Goal: Task Accomplishment & Management: Use online tool/utility

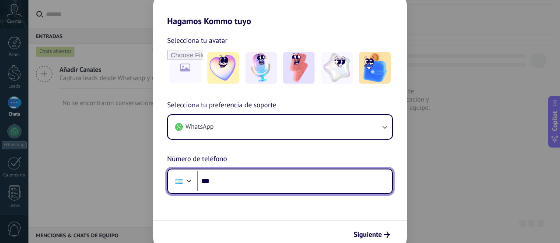
click at [228, 178] on input "***" at bounding box center [294, 181] width 195 height 20
click at [247, 179] on input "***" at bounding box center [294, 181] width 195 height 20
paste input "**********"
drag, startPoint x: 288, startPoint y: 185, endPoint x: 215, endPoint y: 183, distance: 73.0
click at [215, 183] on input "**********" at bounding box center [294, 181] width 195 height 20
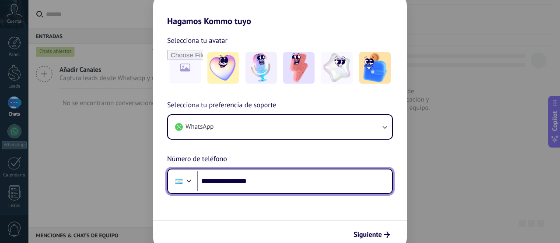
paste input "tel"
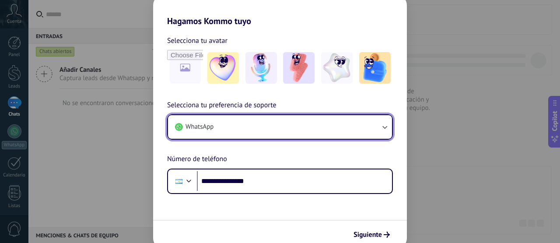
click at [278, 127] on button "WhatsApp" at bounding box center [280, 127] width 224 height 24
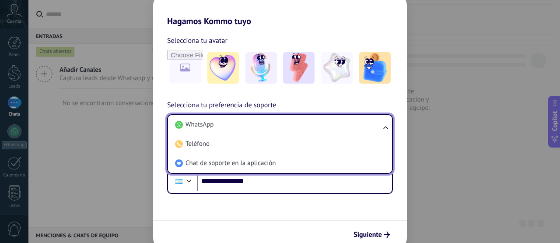
click at [260, 104] on span "Selecciona tu preferencia de soporte" at bounding box center [221, 105] width 109 height 11
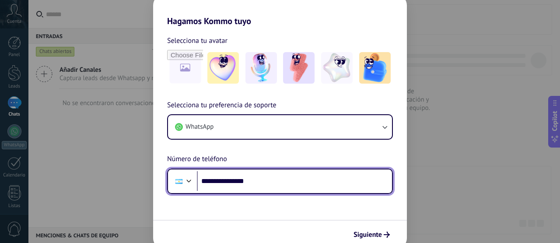
click at [237, 181] on input "**********" at bounding box center [294, 181] width 195 height 20
click at [244, 178] on input "**********" at bounding box center [294, 181] width 195 height 20
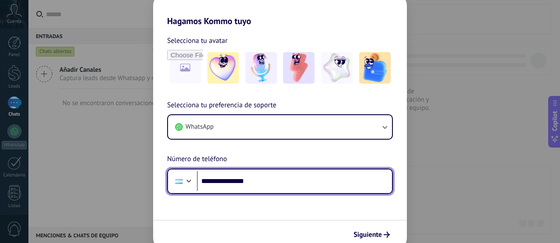
click at [244, 178] on input "**********" at bounding box center [294, 181] width 195 height 20
click at [238, 181] on input "**********" at bounding box center [294, 181] width 195 height 20
drag, startPoint x: 229, startPoint y: 182, endPoint x: 310, endPoint y: 191, distance: 80.9
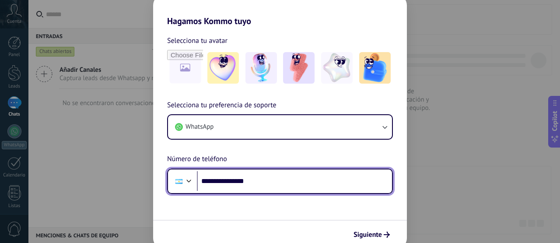
click at [310, 191] on input "**********" at bounding box center [294, 181] width 195 height 20
drag, startPoint x: 265, startPoint y: 180, endPoint x: 241, endPoint y: 185, distance: 23.6
click at [241, 185] on input "**********" at bounding box center [294, 181] width 195 height 20
drag, startPoint x: 262, startPoint y: 178, endPoint x: 244, endPoint y: 185, distance: 18.7
click at [244, 185] on input "**********" at bounding box center [294, 181] width 195 height 20
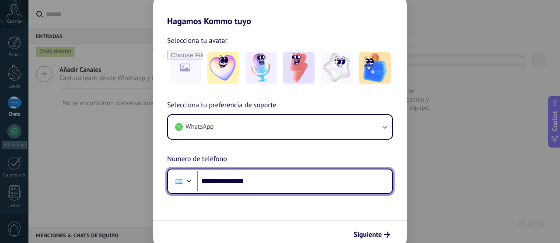
paste input "*"
type input "**********"
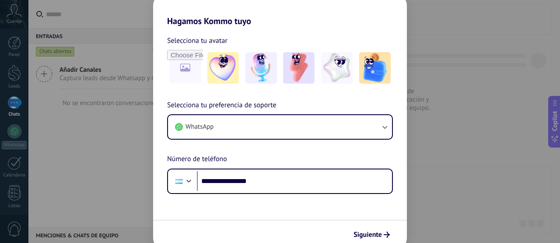
click at [366, 231] on span "Siguiente" at bounding box center [367, 234] width 28 height 6
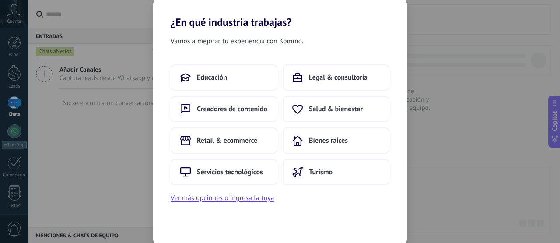
click at [249, 141] on span "Retail & ecommerce" at bounding box center [227, 140] width 60 height 9
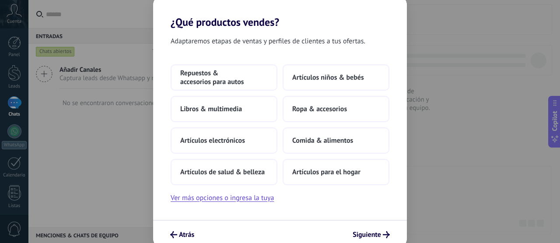
click at [263, 200] on button "Ver más opciones o ingresa la tuya" at bounding box center [222, 197] width 103 height 11
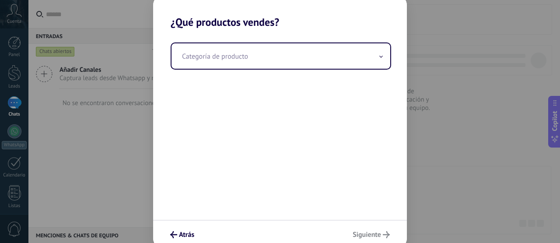
click at [313, 61] on input "text" at bounding box center [280, 55] width 219 height 25
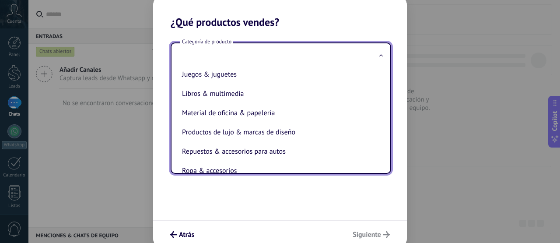
scroll to position [175, 0]
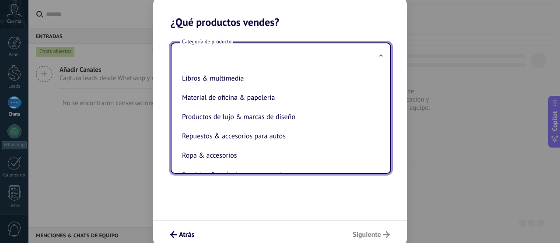
click at [303, 115] on li "Productos de lujo & marcas de diseño" at bounding box center [278, 116] width 201 height 19
type input "**********"
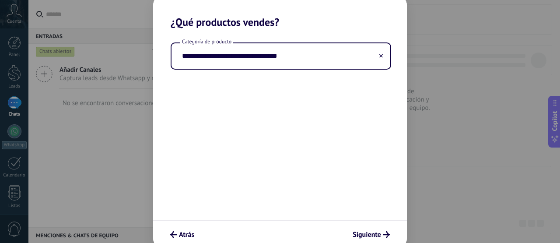
click at [365, 232] on span "Siguiente" at bounding box center [366, 234] width 28 height 6
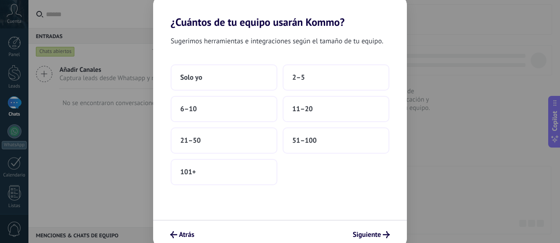
click at [234, 77] on button "Solo yo" at bounding box center [224, 77] width 107 height 26
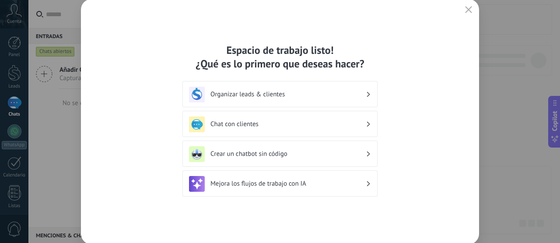
click at [244, 53] on div "Espacio de trabajo listo! ¿Qué es lo primero que deseas hacer?" at bounding box center [279, 56] width 195 height 27
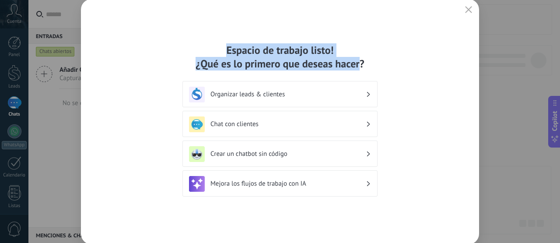
drag, startPoint x: 244, startPoint y: 53, endPoint x: 339, endPoint y: 67, distance: 96.8
click at [339, 67] on div "Espacio de trabajo listo! ¿Qué es lo primero que deseas hacer?" at bounding box center [279, 56] width 195 height 27
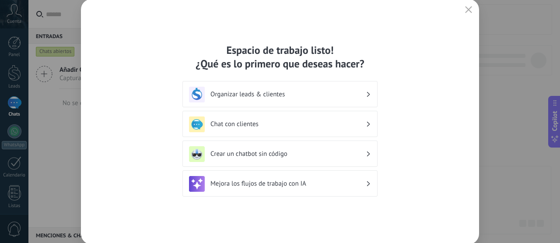
click at [316, 151] on h3 "Crear un chatbot sin código" at bounding box center [287, 154] width 155 height 8
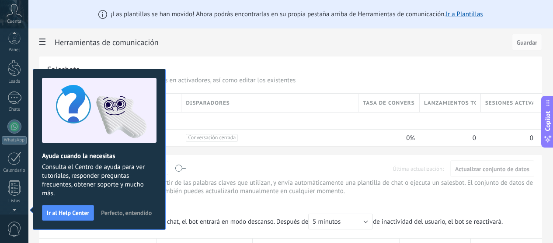
scroll to position [121, 0]
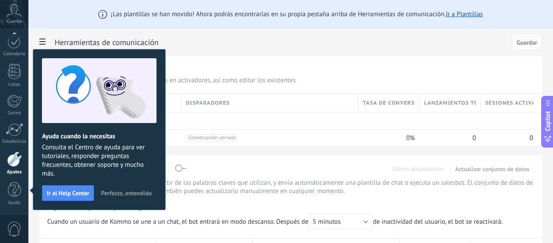
click at [120, 194] on span "Perfecto, entendido" at bounding box center [126, 193] width 51 height 6
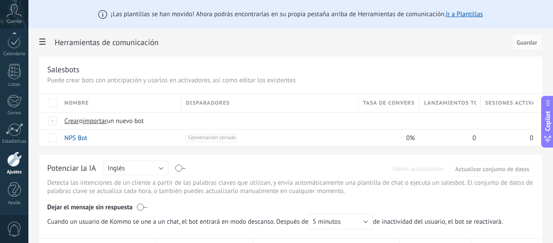
click at [176, 42] on h2 "Herramientas de comunicación" at bounding box center [282, 42] width 454 height 17
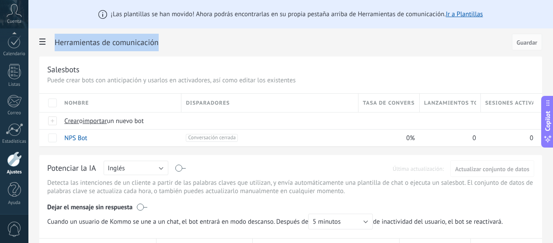
drag, startPoint x: 176, startPoint y: 42, endPoint x: 230, endPoint y: 44, distance: 54.2
click at [230, 44] on h2 "Herramientas de comunicación" at bounding box center [282, 42] width 454 height 17
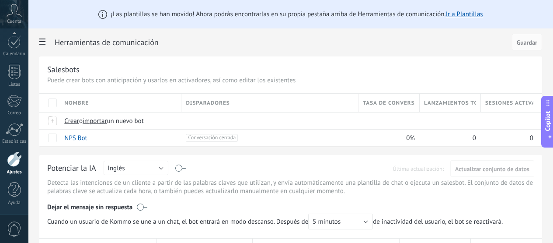
click at [165, 81] on p "Puede crear bots con anticipación y usarlos en activadores, así como editar los…" at bounding box center [290, 80] width 487 height 8
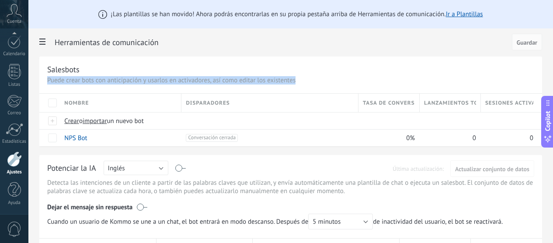
drag, startPoint x: 165, startPoint y: 81, endPoint x: 393, endPoint y: 78, distance: 228.7
click at [393, 78] on p "Puede crear bots con anticipación y usarlos en activadores, así como editar los…" at bounding box center [290, 80] width 487 height 8
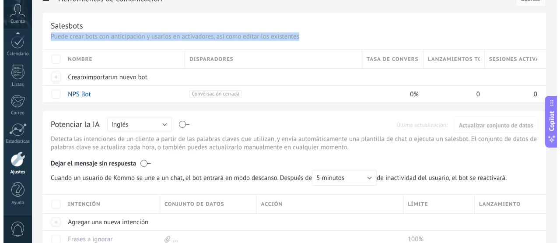
scroll to position [87, 0]
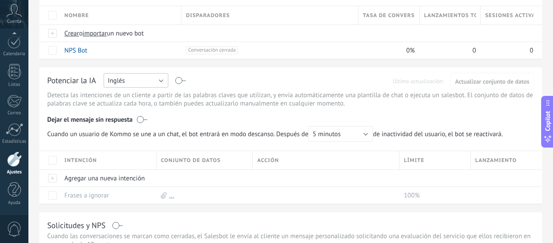
click at [168, 83] on button "Inglés" at bounding box center [136, 80] width 65 height 14
click at [165, 107] on span "Español" at bounding box center [131, 111] width 67 height 8
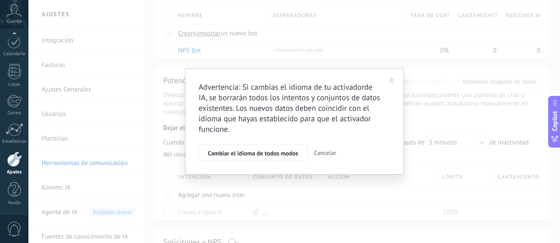
click at [391, 78] on span at bounding box center [392, 80] width 6 height 6
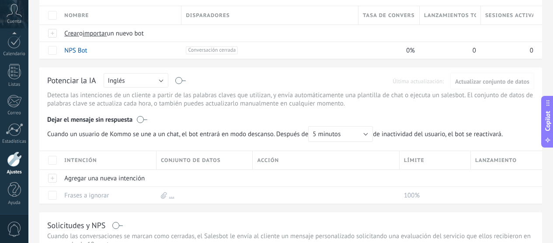
click at [179, 99] on p "Detecta las intenciones de un cliente a partir de las palabras claves que utili…" at bounding box center [290, 99] width 487 height 17
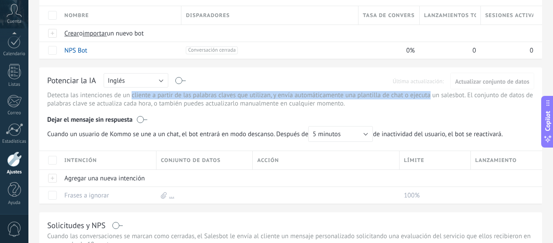
drag, startPoint x: 179, startPoint y: 99, endPoint x: 253, endPoint y: 99, distance: 73.5
click at [253, 99] on p "Detecta las intenciones de un cliente a partir de las palabras claves que utili…" at bounding box center [290, 99] width 487 height 17
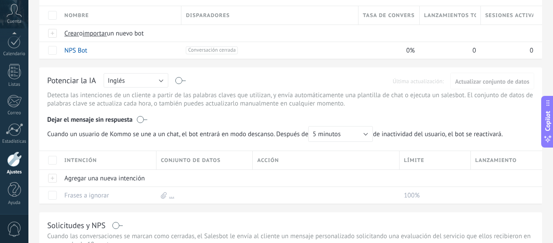
click at [307, 100] on p "Detecta las intenciones de un cliente a partir de las palabras claves que utili…" at bounding box center [290, 99] width 487 height 17
drag, startPoint x: 297, startPoint y: 83, endPoint x: 306, endPoint y: 83, distance: 9.6
click at [306, 83] on div "Potenciar la IA Rusa Inglés Español Portugués Indonesio Turco Inglés Última act…" at bounding box center [290, 80] width 487 height 11
click at [168, 83] on button "Inglés" at bounding box center [136, 80] width 65 height 14
click at [165, 112] on span "Español" at bounding box center [131, 111] width 67 height 8
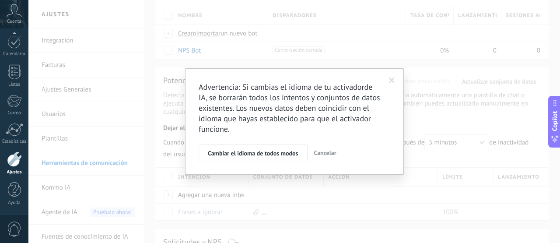
click at [257, 153] on span "Cambiar el idioma de todos modos" at bounding box center [253, 153] width 91 height 6
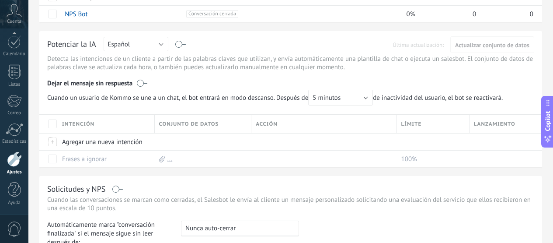
scroll to position [80, 0]
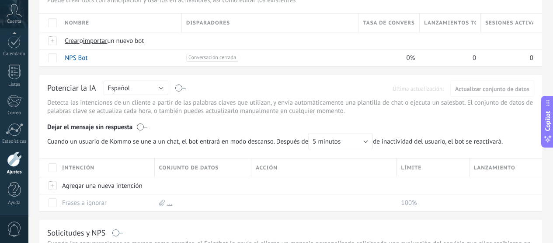
click at [180, 103] on p "Detecta las intenciones de un cliente a partir de las palabras claves que utili…" at bounding box center [290, 106] width 487 height 17
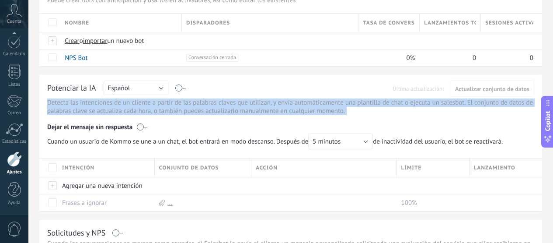
drag, startPoint x: 180, startPoint y: 103, endPoint x: 327, endPoint y: 115, distance: 147.4
click at [327, 115] on p "Detecta las intenciones de un cliente a partir de las palabras claves que utili…" at bounding box center [290, 106] width 487 height 17
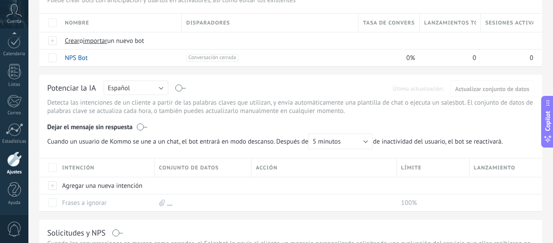
click at [299, 88] on div "Potenciar la IA Rusa Inglés Español Portugués Indonesio Turco Español Última ac…" at bounding box center [290, 88] width 487 height 11
click at [291, 89] on div "Potenciar la IA Rusa Inglés Español Portugués Indonesio Turco Español Última ac…" at bounding box center [290, 88] width 487 height 11
click at [298, 89] on div "Potenciar la IA Rusa Inglés Español Portugués Indonesio Turco Español Última ac…" at bounding box center [290, 88] width 487 height 11
click at [186, 88] on label at bounding box center [181, 88] width 10 height 0
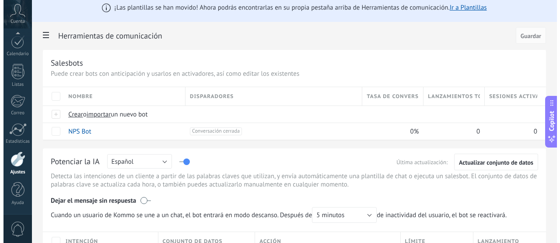
scroll to position [0, 0]
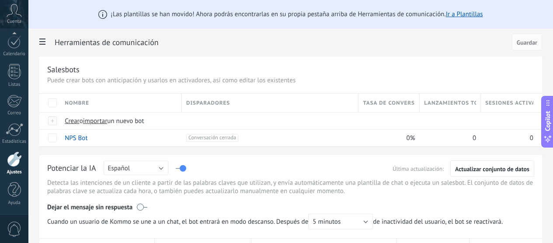
click at [80, 121] on span "Crear" at bounding box center [72, 121] width 15 height 8
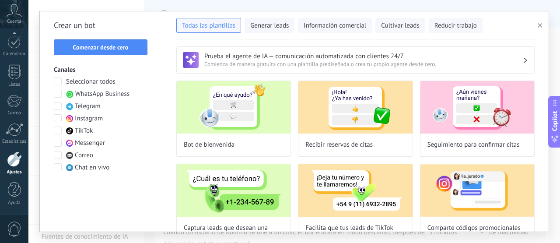
click at [251, 112] on img at bounding box center [234, 107] width 114 height 52
type input "**********"
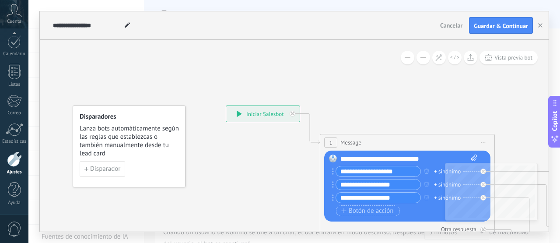
click at [379, 173] on input "**********" at bounding box center [378, 171] width 84 height 10
click at [384, 184] on input "**********" at bounding box center [378, 184] width 84 height 10
click at [382, 199] on input "**********" at bounding box center [378, 197] width 84 height 10
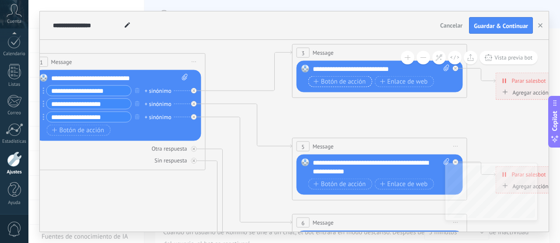
click at [349, 84] on span "Botón de acción" at bounding box center [339, 81] width 52 height 7
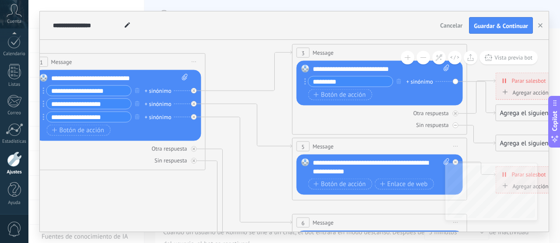
type input "*********"
click at [359, 110] on div "Otra respuesta" at bounding box center [379, 113] width 166 height 8
click at [359, 97] on span "Botón de acción" at bounding box center [339, 94] width 52 height 7
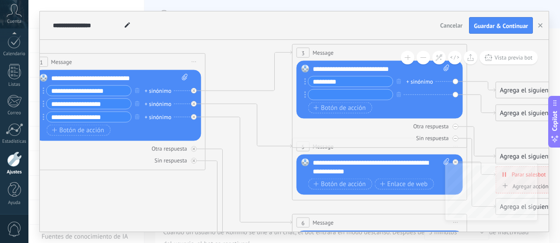
click at [359, 81] on input "*********" at bounding box center [350, 82] width 84 height 10
click at [354, 93] on input "text" at bounding box center [350, 95] width 84 height 10
click at [399, 94] on icon "button" at bounding box center [399, 93] width 4 height 5
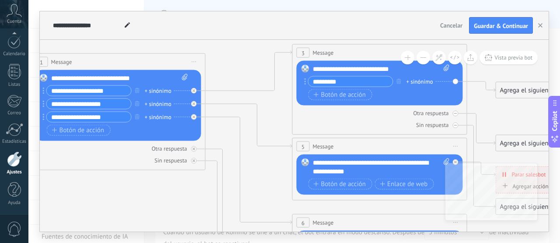
click at [425, 82] on div "+ sinónimo" at bounding box center [419, 81] width 27 height 9
click at [424, 102] on div "Reemplazar Quitar Convertir a mensaje de voz Arrastre la imagen aquí para adjun…" at bounding box center [379, 83] width 166 height 45
click at [500, 91] on div "Agrega el siguiente paso" at bounding box center [534, 90] width 77 height 14
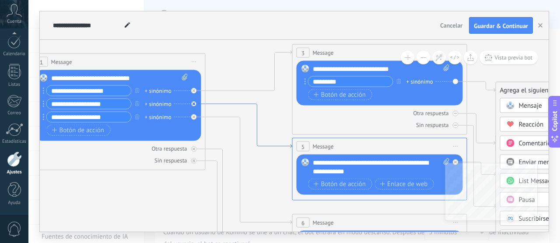
drag, startPoint x: 316, startPoint y: 121, endPoint x: 256, endPoint y: 122, distance: 59.9
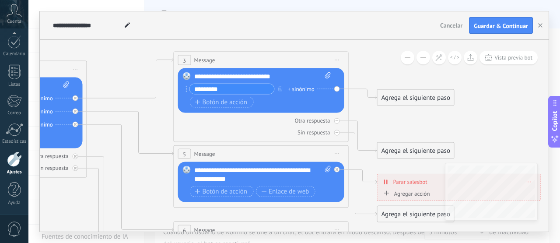
drag, startPoint x: 264, startPoint y: 113, endPoint x: 146, endPoint y: 120, distance: 118.7
click at [230, 87] on input "*********" at bounding box center [232, 89] width 84 height 10
click at [182, 91] on div "Reemplazar Quitar Convertir a mensaje de voz Arrastre la imagen aquí para adjun…" at bounding box center [261, 90] width 166 height 45
click at [186, 89] on icon at bounding box center [187, 89] width 2 height 7
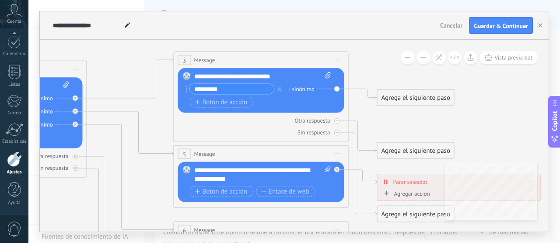
click at [296, 87] on div "+ sinónimo" at bounding box center [301, 88] width 27 height 9
click at [430, 101] on div "Agrega el siguiente paso" at bounding box center [415, 98] width 77 height 14
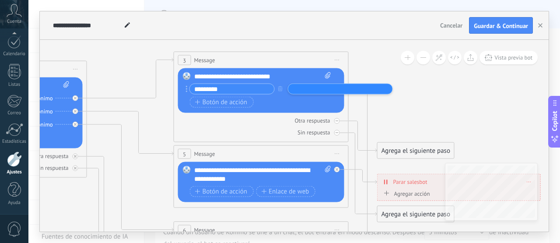
click at [309, 88] on input "text" at bounding box center [312, 89] width 44 height 6
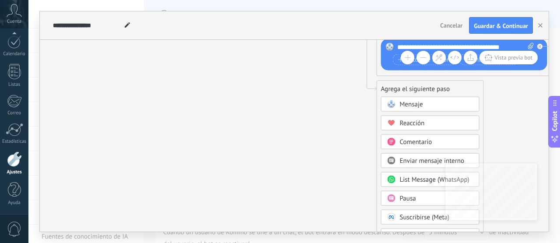
click at [415, 179] on span "List Message (WhatsApp)" at bounding box center [435, 179] width 70 height 8
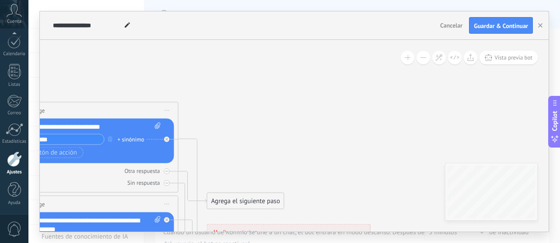
click at [170, 139] on div at bounding box center [169, 137] width 10 height 10
click at [233, 146] on div "Agrega el siguiente paso" at bounding box center [245, 148] width 77 height 14
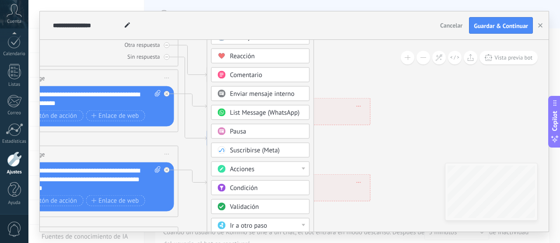
click at [290, 168] on div "Acciones" at bounding box center [266, 169] width 73 height 9
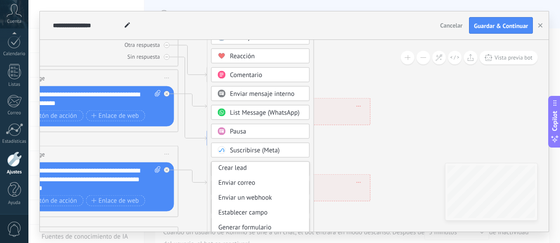
scroll to position [91, 0]
click at [255, 207] on div "Enviar un webhook" at bounding box center [260, 212] width 97 height 15
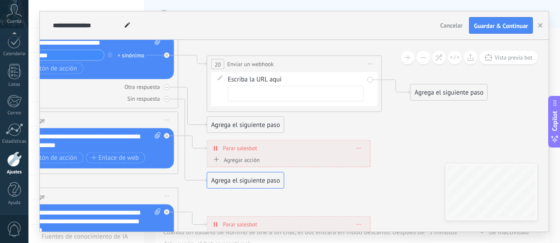
click at [286, 92] on input "text" at bounding box center [296, 94] width 136 height 16
click at [320, 93] on input "text" at bounding box center [296, 94] width 136 height 16
paste input "**********"
type input "**********"
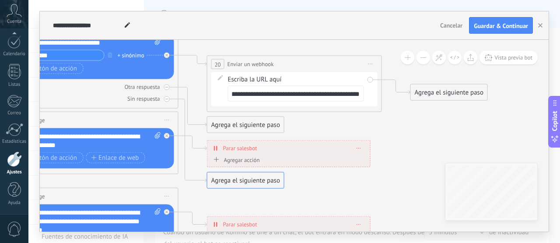
scroll to position [0, 0]
click at [489, 29] on span "Guardar & Continuar" at bounding box center [501, 26] width 54 height 6
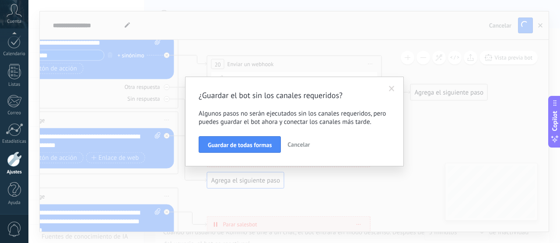
click at [258, 144] on span "Guardar de todas formas" at bounding box center [240, 145] width 64 height 6
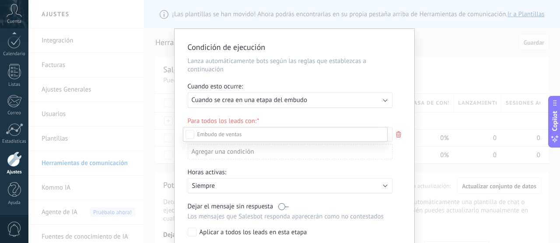
scroll to position [119, 0]
click at [191, 232] on div "Leads Entrantes Nueva consulta Cualificado Cotización enviada Pedido creado Ped…" at bounding box center [285, 184] width 205 height 115
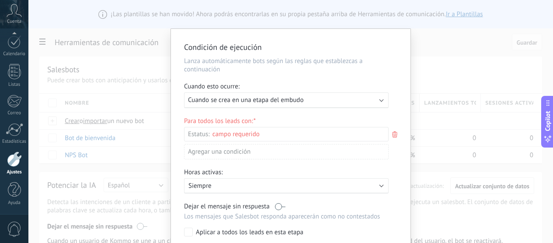
click at [0, 0] on div "Leads Entrantes Nueva consulta Cualificado Cotización enviada Pedido creado Ped…" at bounding box center [0, 0] width 0 height 0
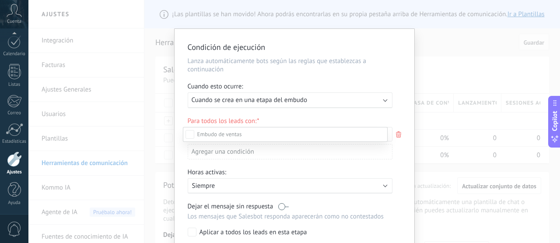
click at [359, 119] on div at bounding box center [293, 121] width 531 height 243
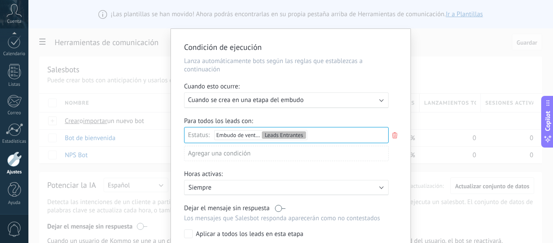
click at [0, 0] on div "Leads Entrantes Nueva consulta Cualificado Cotización enviada Pedido creado Ped…" at bounding box center [0, 0] width 0 height 0
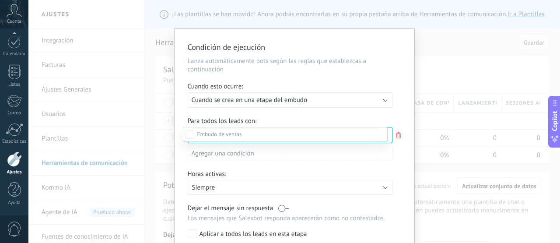
scroll to position [87, 0]
click at [0, 0] on label "Pedido creado" at bounding box center [0, 0] width 0 height 0
click at [391, 227] on div "Leads Entrantes Nueva consulta Cualificado Cotización enviada Pedido creado Ped…" at bounding box center [293, 121] width 531 height 243
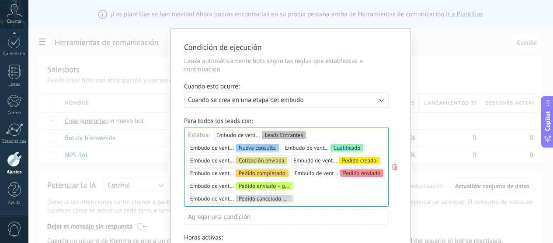
scroll to position [129, 0]
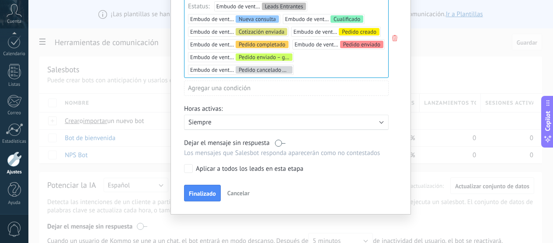
click at [205, 195] on span "Finalizado" at bounding box center [202, 193] width 27 height 6
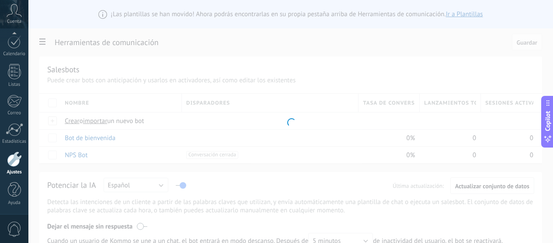
scroll to position [0, 0]
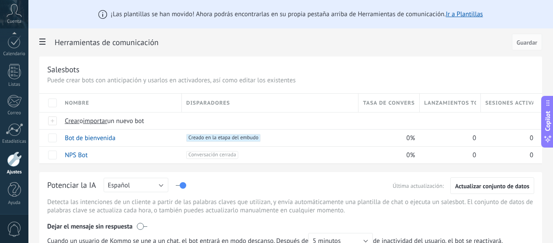
click at [325, 63] on div "Salesbots Puede crear bots con anticipación y usarlos en activadores, así como …" at bounding box center [290, 109] width 503 height 107
click at [15, 75] on div at bounding box center [14, 73] width 13 height 16
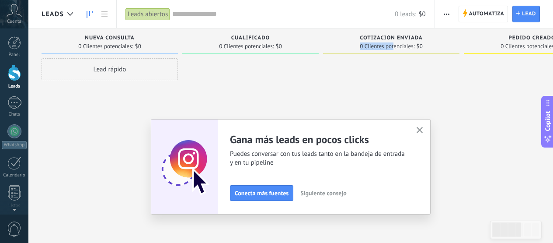
drag, startPoint x: 384, startPoint y: 48, endPoint x: 324, endPoint y: 45, distance: 60.0
click at [324, 45] on div "Cotización enviada 0 Clientes potenciales: $0" at bounding box center [391, 41] width 136 height 26
click at [399, 61] on div at bounding box center [391, 122] width 136 height 129
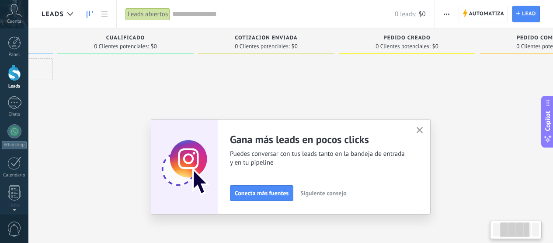
drag, startPoint x: 414, startPoint y: 81, endPoint x: 269, endPoint y: 77, distance: 145.2
click at [270, 77] on div at bounding box center [266, 122] width 136 height 129
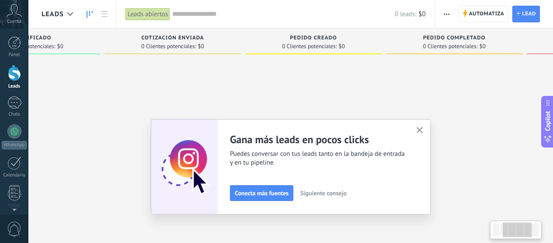
drag, startPoint x: 430, startPoint y: 80, endPoint x: 275, endPoint y: 73, distance: 154.9
click at [278, 73] on div at bounding box center [313, 122] width 136 height 129
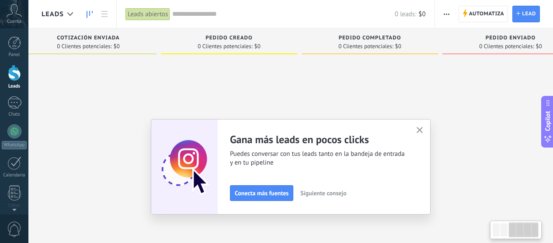
scroll to position [0, 342]
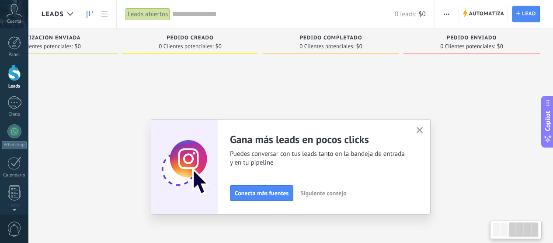
drag, startPoint x: 453, startPoint y: 89, endPoint x: 318, endPoint y: 83, distance: 134.4
click at [318, 83] on div "Leads Entrantes Solicitudes: 0 0 0 0 0 0 0 0 0 Nueva consulta 0 Clientes potenc…" at bounding box center [126, 107] width 853 height 158
drag, startPoint x: 431, startPoint y: 88, endPoint x: 359, endPoint y: 86, distance: 72.6
click at [359, 86] on div "Leads Entrantes Solicitudes: 0 0 0 0 0 0 0 0 0 Nueva consulta 0 Clientes potenc…" at bounding box center [126, 107] width 853 height 158
drag, startPoint x: 418, startPoint y: 87, endPoint x: 359, endPoint y: 92, distance: 58.8
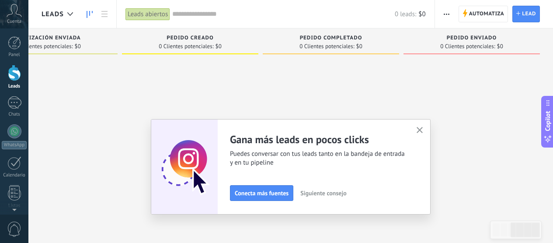
click at [359, 92] on div "Leads Entrantes Solicitudes: 0 0 0 0 0 0 0 0 0 Nueva consulta 0 Clientes potenc…" at bounding box center [126, 107] width 853 height 158
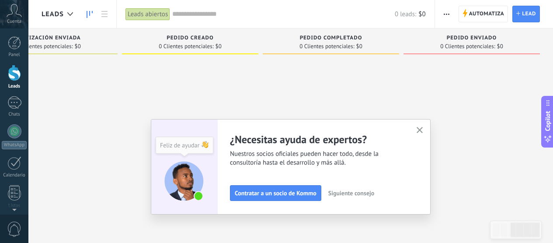
click at [423, 132] on icon "button" at bounding box center [420, 130] width 7 height 7
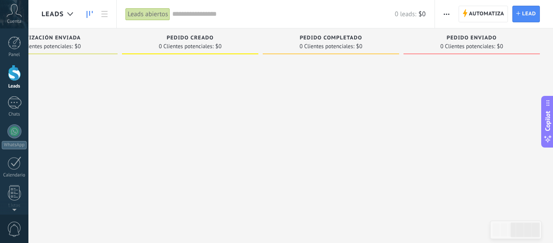
click at [17, 129] on div at bounding box center [14, 131] width 14 height 14
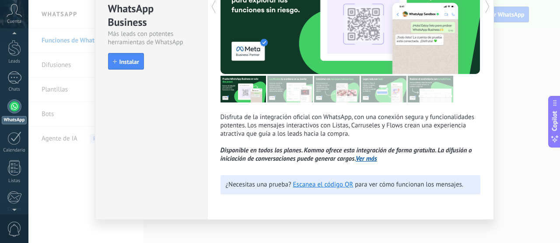
scroll to position [115, 0]
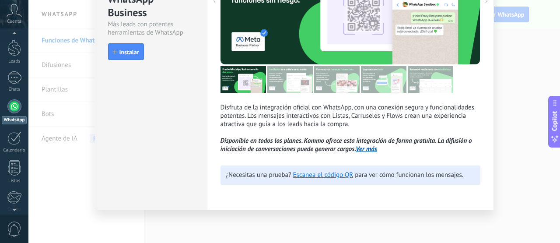
click at [337, 178] on link "Escanea el código QR" at bounding box center [323, 175] width 60 height 8
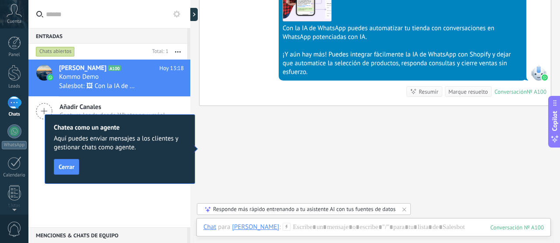
scroll to position [717, 0]
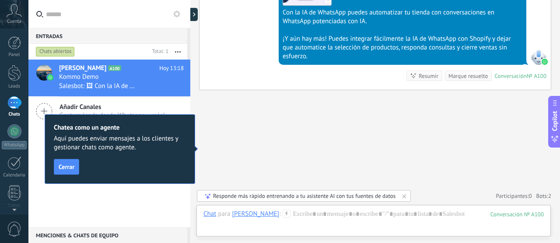
click at [68, 167] on span "Cerrar" at bounding box center [67, 167] width 16 height 6
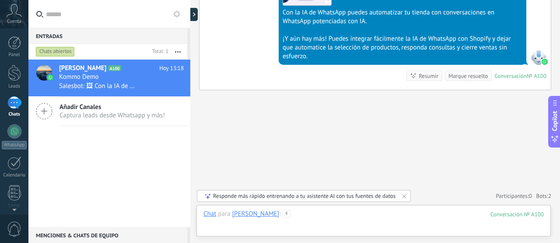
click at [404, 216] on div at bounding box center [373, 222] width 340 height 26
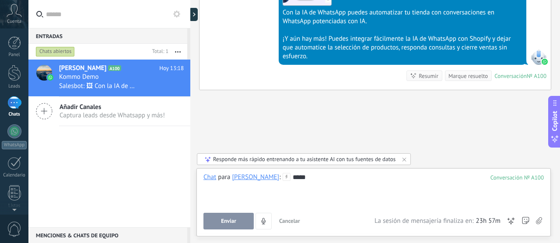
click at [228, 213] on button "Enviar" at bounding box center [228, 220] width 50 height 17
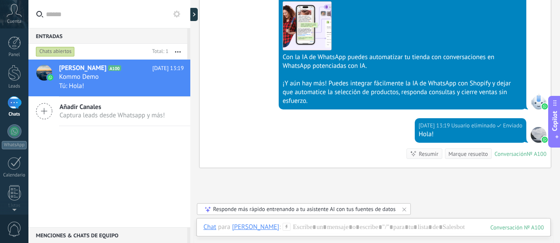
scroll to position [663, 0]
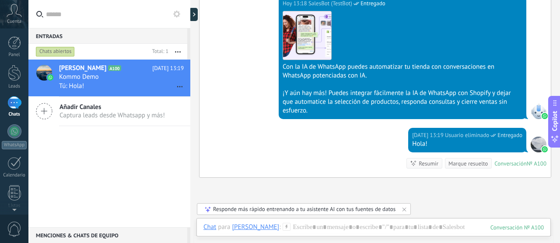
click at [5, 47] on link "Panel" at bounding box center [14, 46] width 28 height 21
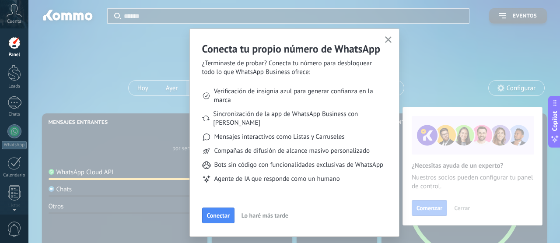
click at [217, 217] on span "Conectar" at bounding box center [218, 215] width 23 height 6
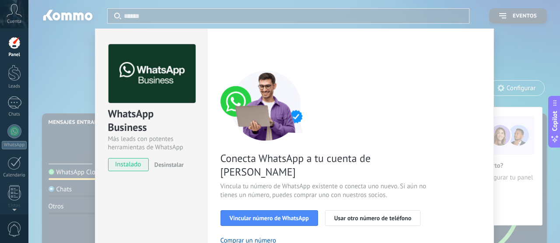
click at [287, 215] on span "Vincular número de WhatsApp" at bounding box center [269, 218] width 79 height 6
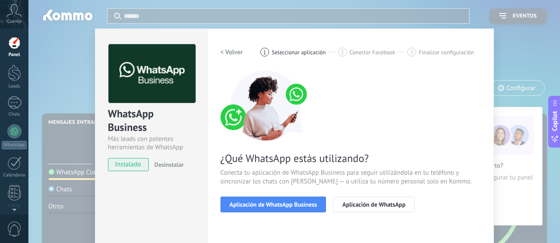
click at [348, 204] on span "Aplicación de WhatsApp" at bounding box center [373, 204] width 63 height 6
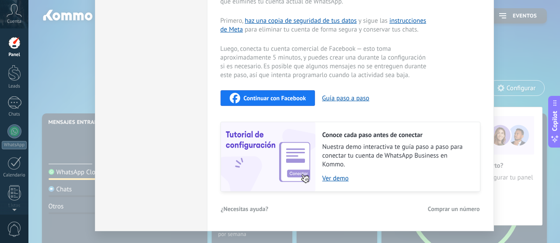
scroll to position [240, 0]
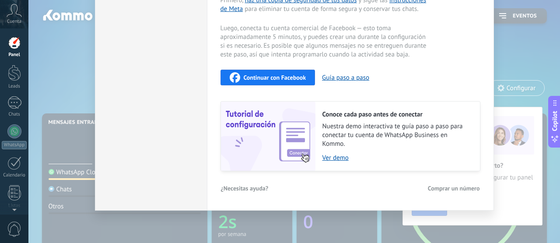
click at [346, 80] on button "Guía paso a paso" at bounding box center [345, 77] width 47 height 8
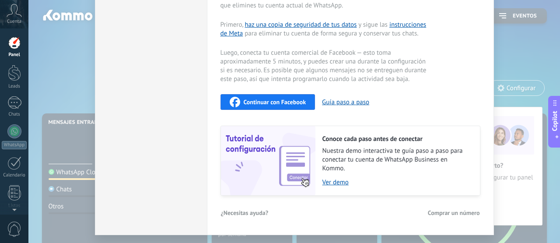
scroll to position [108, 0]
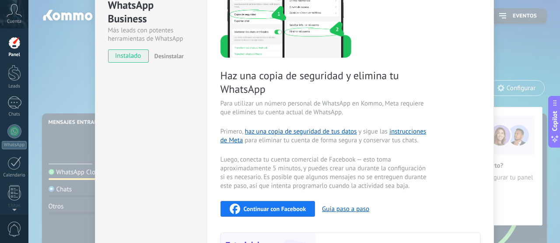
click at [293, 209] on span "Continuar con Facebook" at bounding box center [275, 208] width 63 height 6
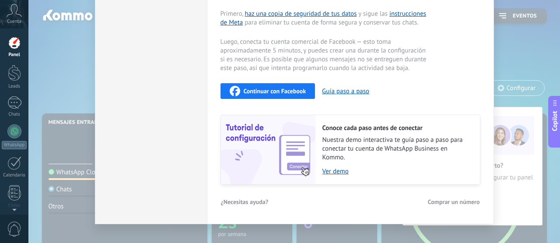
scroll to position [240, 0]
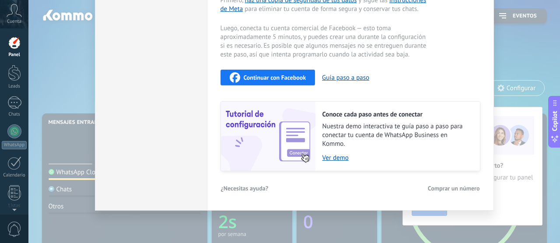
click at [445, 187] on span "Comprar un número" at bounding box center [454, 188] width 52 height 6
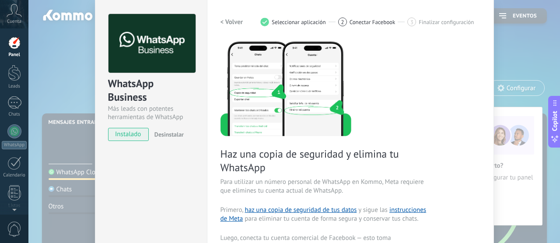
scroll to position [44, 0]
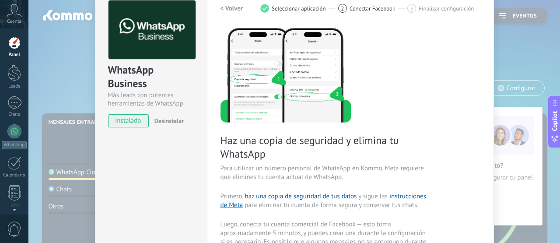
click at [498, 55] on div "WhatsApp Business Más leads con potentes herramientas de WhatsApp instalado Des…" at bounding box center [293, 121] width 531 height 243
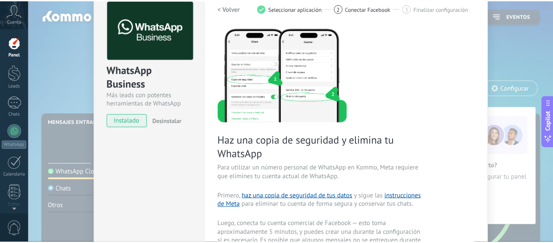
scroll to position [0, 0]
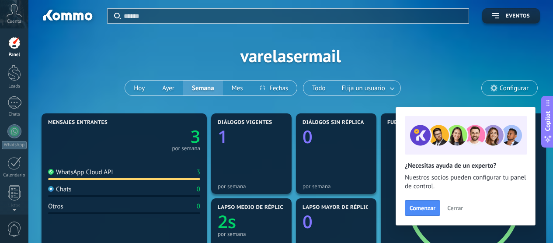
click at [192, 140] on text "3" at bounding box center [196, 136] width 10 height 23
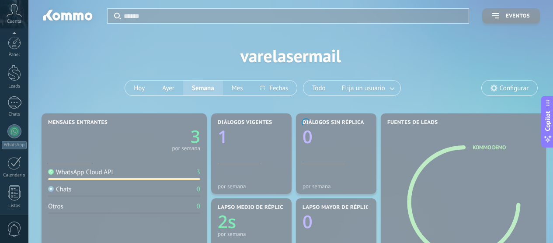
scroll to position [121, 0]
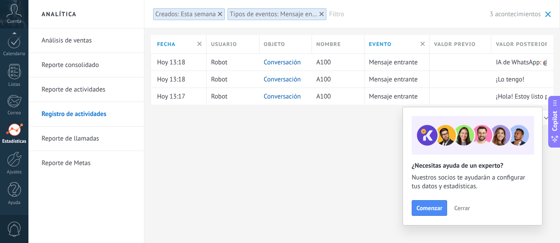
click at [86, 94] on link "Reporte de actividades" at bounding box center [89, 89] width 94 height 24
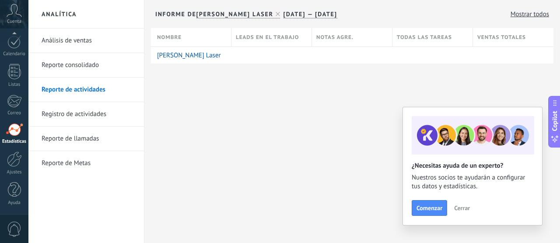
click at [174, 55] on link "[PERSON_NAME] Laser" at bounding box center [189, 55] width 64 height 8
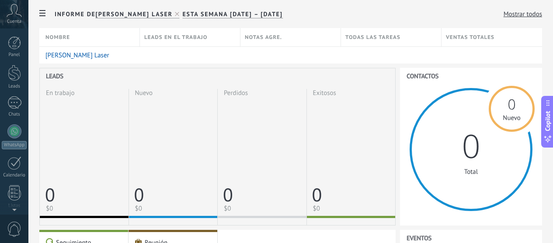
click at [17, 104] on div "1" at bounding box center [14, 102] width 14 height 13
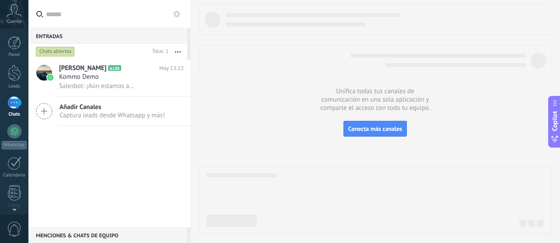
click at [42, 110] on icon at bounding box center [44, 111] width 17 height 17
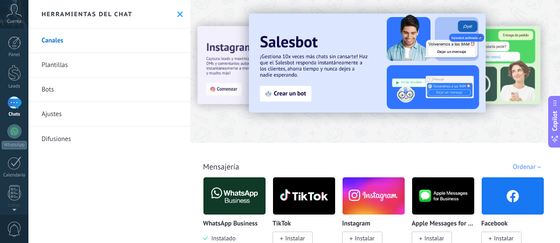
click at [76, 90] on link "Bots" at bounding box center [109, 89] width 162 height 24
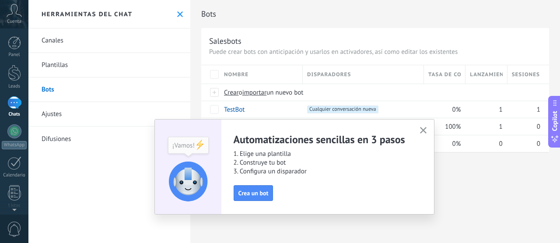
click at [423, 129] on icon "button" at bounding box center [423, 130] width 7 height 7
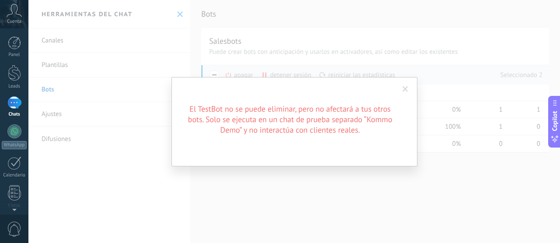
click at [403, 90] on span at bounding box center [405, 89] width 6 height 6
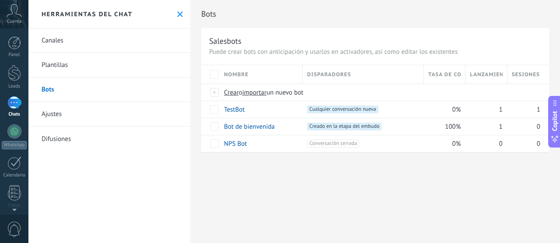
click at [287, 189] on div "Bots Salesbots Puede crear bots con anticipación y usarlos en activadores, así …" at bounding box center [374, 121] width 369 height 243
click at [264, 128] on link "Bot de bienvenida" at bounding box center [249, 126] width 51 height 8
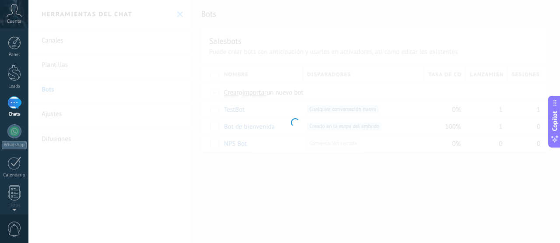
type input "**********"
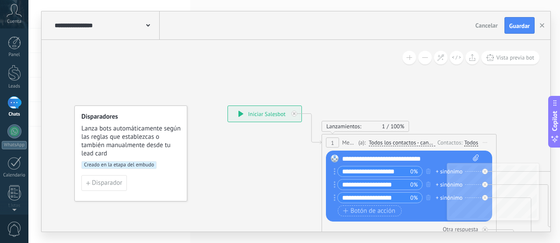
click at [253, 115] on div "**********" at bounding box center [264, 114] width 73 height 16
click at [242, 115] on icon at bounding box center [240, 114] width 5 height 6
click at [237, 115] on div "**********" at bounding box center [264, 114] width 73 height 16
click at [146, 25] on use at bounding box center [148, 25] width 4 height 3
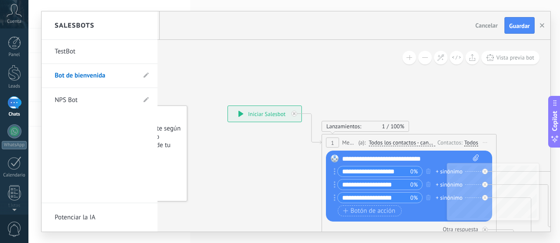
click at [146, 25] on div "Salesbots" at bounding box center [100, 25] width 116 height 28
click at [251, 112] on div at bounding box center [296, 121] width 508 height 220
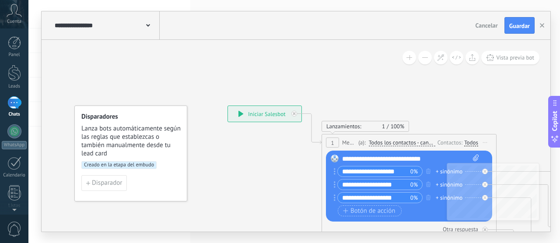
click at [238, 112] on div "**********" at bounding box center [264, 114] width 73 height 16
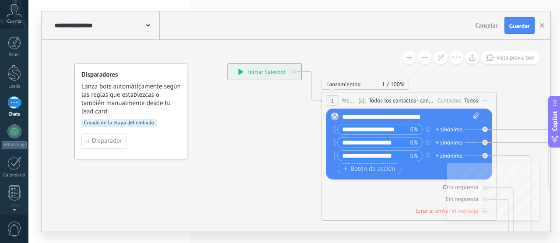
click at [253, 69] on div "**********" at bounding box center [264, 72] width 73 height 16
click at [242, 76] on div "**********" at bounding box center [264, 72] width 73 height 16
click at [144, 123] on span "Creado en la etapa del embudo" at bounding box center [118, 123] width 75 height 8
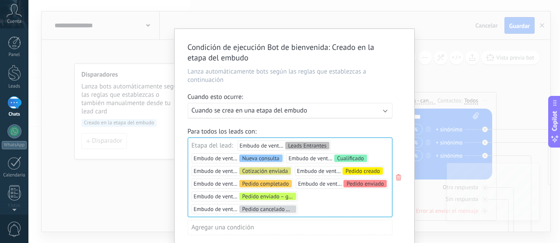
click at [129, 66] on div "Condición de ejecución Bot de bienvenida : Creado en la etapa del embudo Lanza …" at bounding box center [293, 121] width 531 height 243
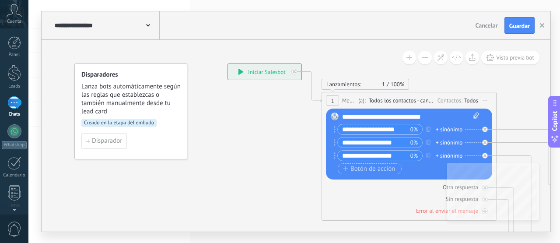
click at [12, 73] on div at bounding box center [14, 73] width 13 height 16
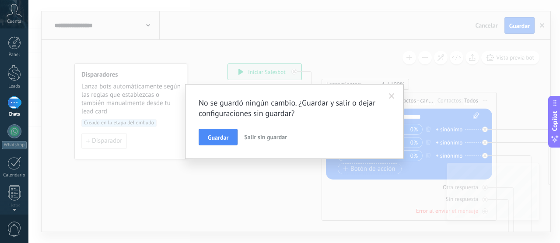
click at [257, 137] on span "Salir sin guardar" at bounding box center [265, 137] width 43 height 8
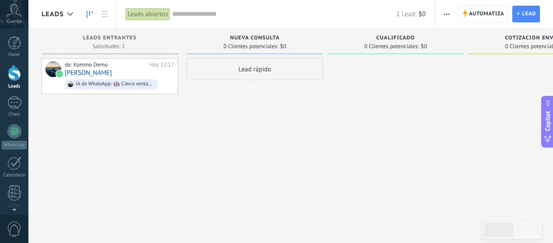
click at [132, 77] on span "IA de WhatsApp: 🤖 Cierra ventas 10 veces más rápido con IA 💰" at bounding box center [119, 84] width 109 height 14
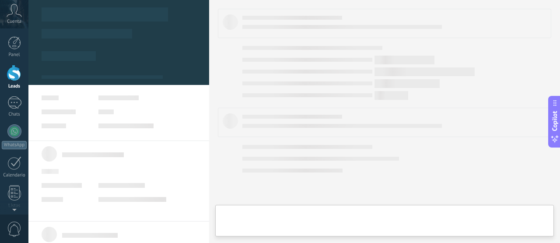
type textarea "**********"
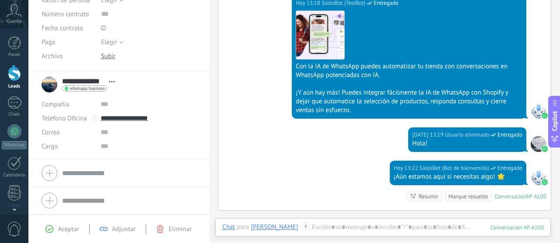
scroll to position [696, 0]
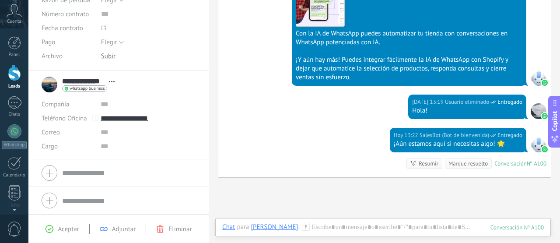
click at [273, 227] on div "[PERSON_NAME]" at bounding box center [274, 227] width 47 height 8
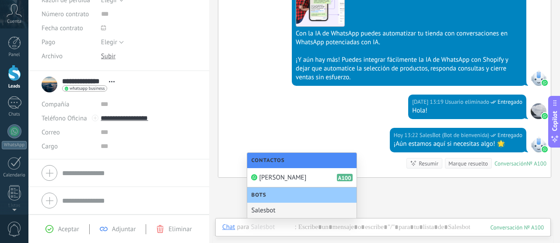
click at [275, 195] on div "Bots" at bounding box center [301, 194] width 109 height 15
click at [273, 209] on div "Salesbot" at bounding box center [301, 209] width 109 height 15
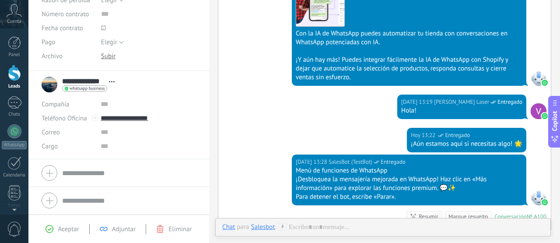
scroll to position [751, 0]
